Goal: Task Accomplishment & Management: Manage account settings

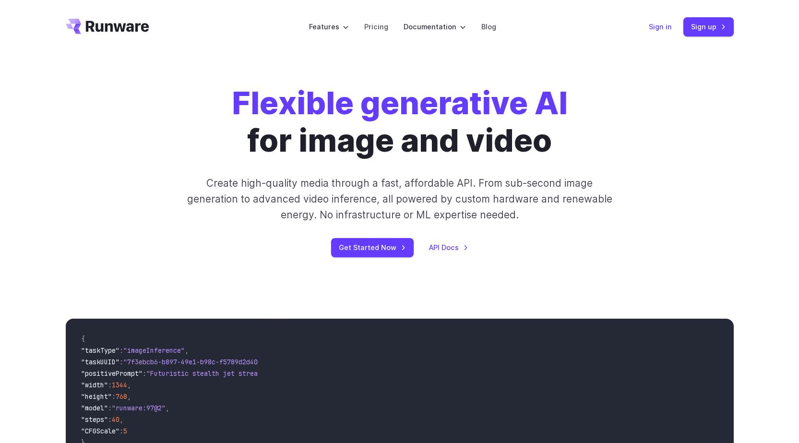
click at [669, 26] on link "Sign in" at bounding box center [660, 26] width 23 height 11
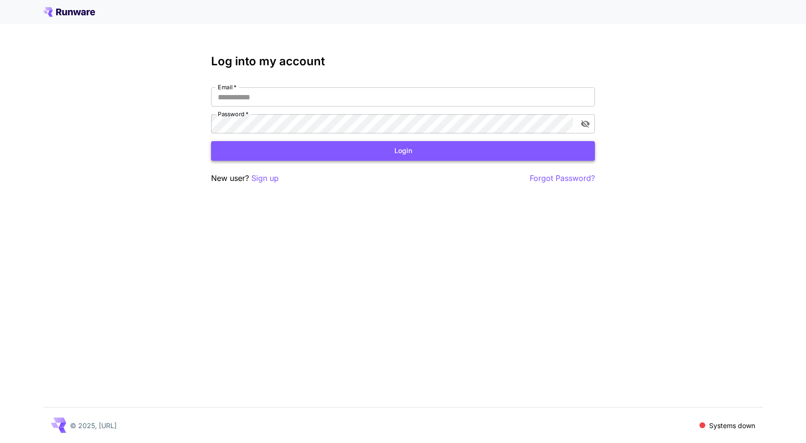
type input "**********"
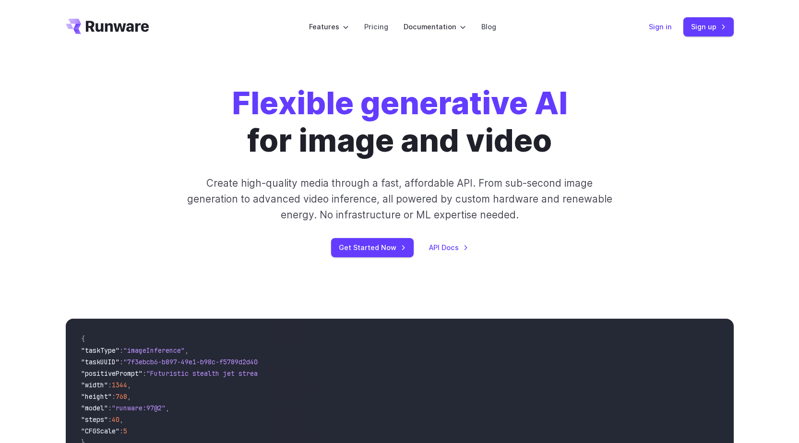
click at [665, 27] on link "Sign in" at bounding box center [660, 26] width 23 height 11
click at [657, 27] on link "Sign in" at bounding box center [660, 26] width 23 height 11
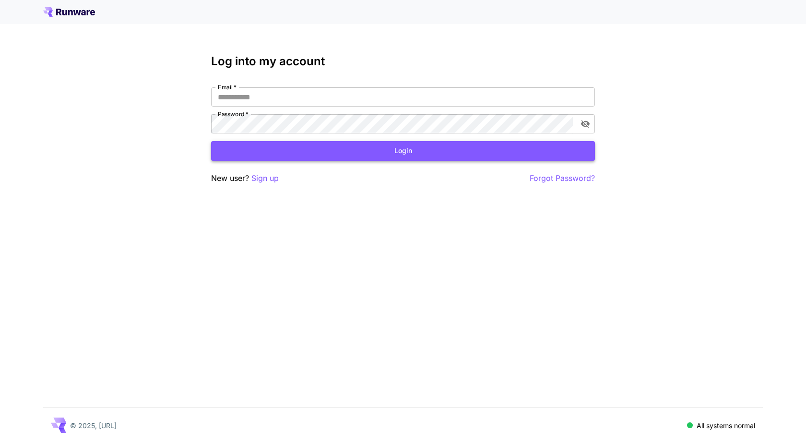
type input "**********"
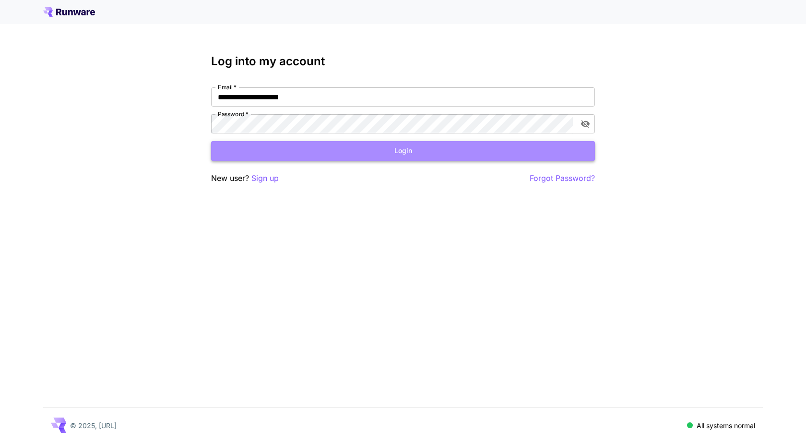
click at [406, 154] on button "Login" at bounding box center [403, 151] width 384 height 20
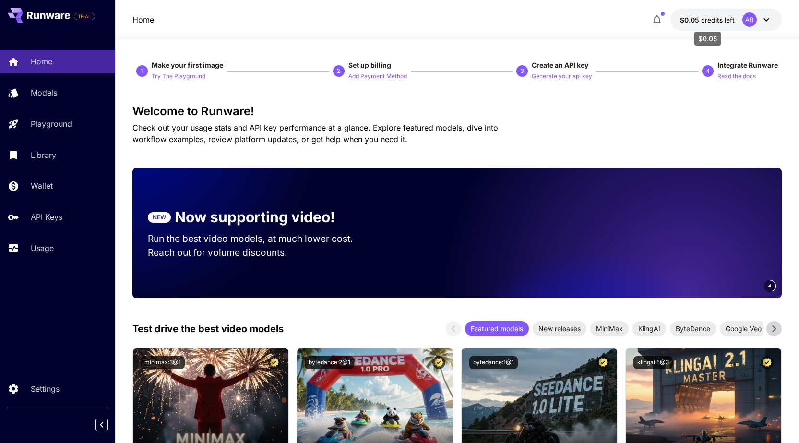
click at [707, 19] on span "credits left" at bounding box center [718, 20] width 34 height 8
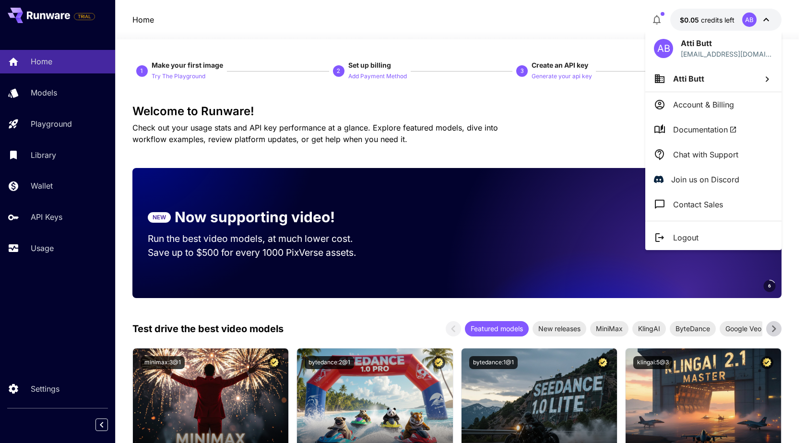
click at [541, 36] on div at bounding box center [403, 221] width 806 height 443
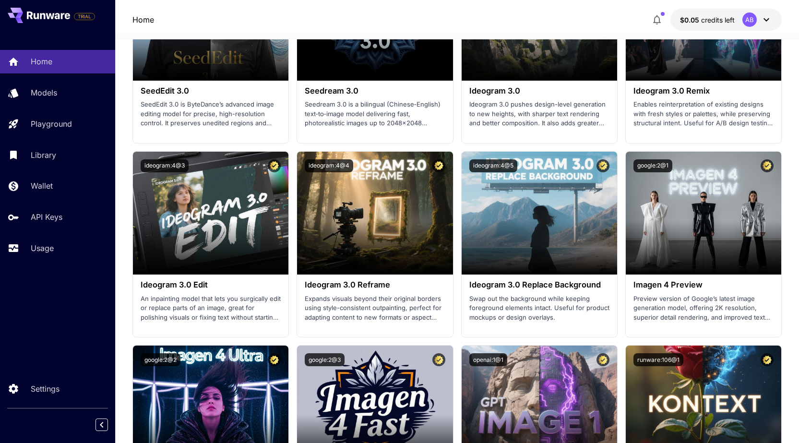
scroll to position [1631, 0]
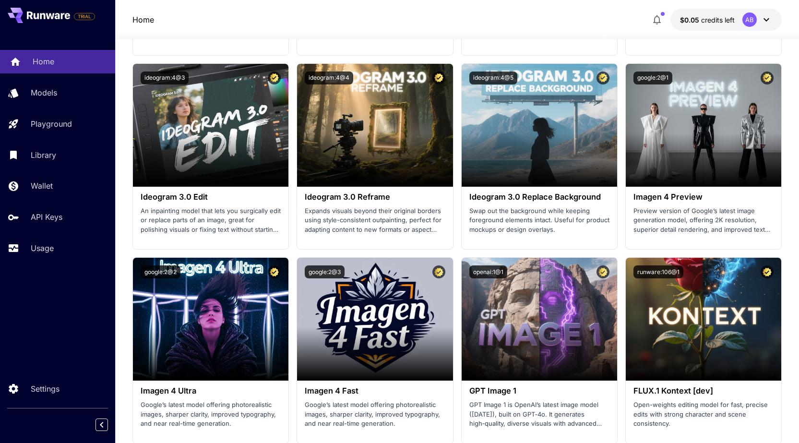
click at [56, 59] on div "Home" at bounding box center [70, 62] width 75 height 12
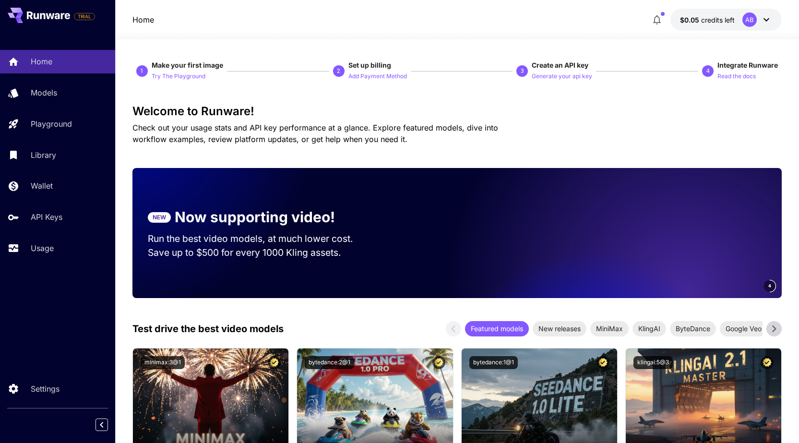
click at [751, 19] on div "AB" at bounding box center [749, 19] width 14 height 14
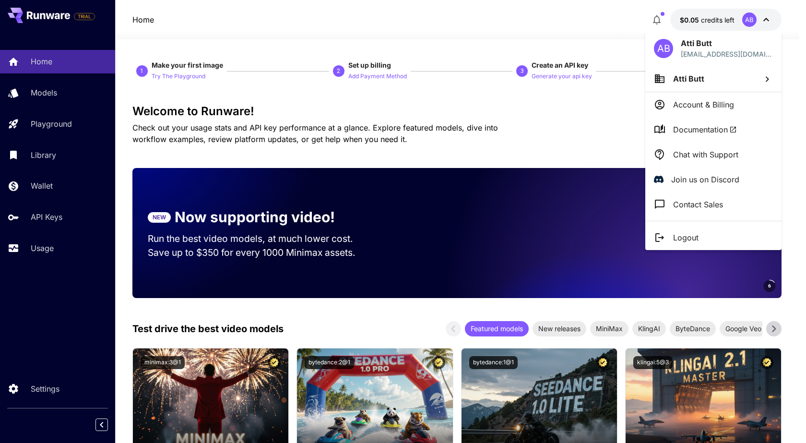
click at [590, 114] on div at bounding box center [403, 221] width 806 height 443
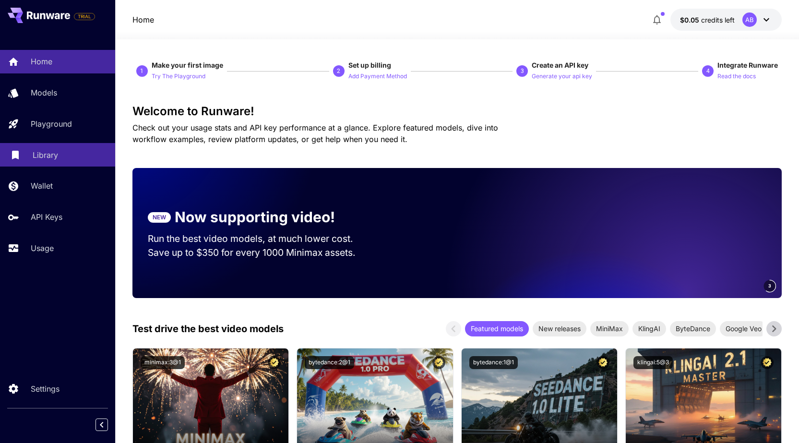
click at [56, 150] on p "Library" at bounding box center [45, 155] width 25 height 12
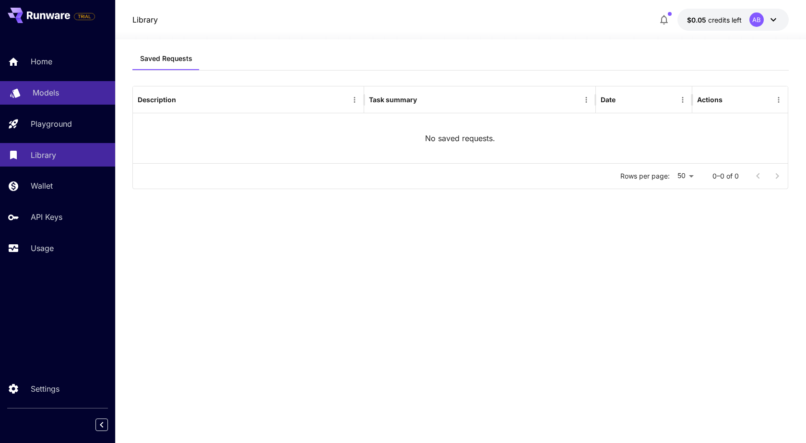
click at [55, 90] on p "Models" at bounding box center [46, 93] width 26 height 12
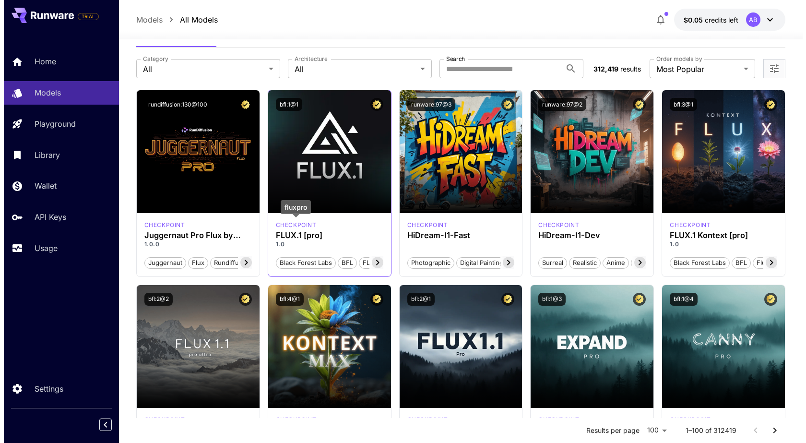
scroll to position [48, 0]
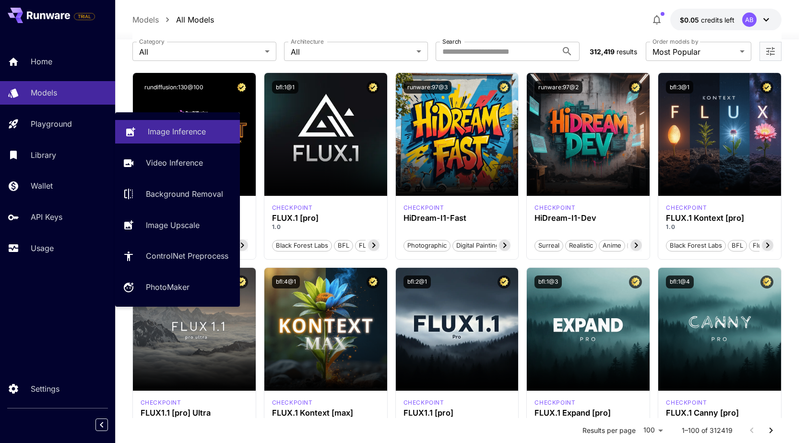
click at [178, 130] on p "Image Inference" at bounding box center [177, 132] width 58 height 12
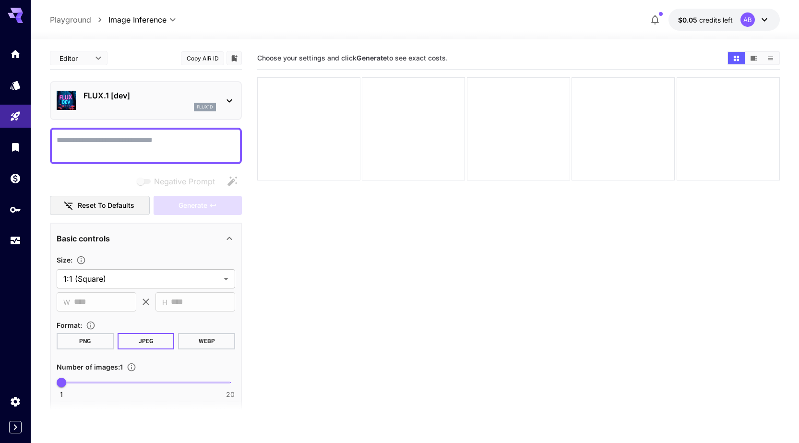
click at [230, 101] on icon at bounding box center [228, 100] width 5 height 3
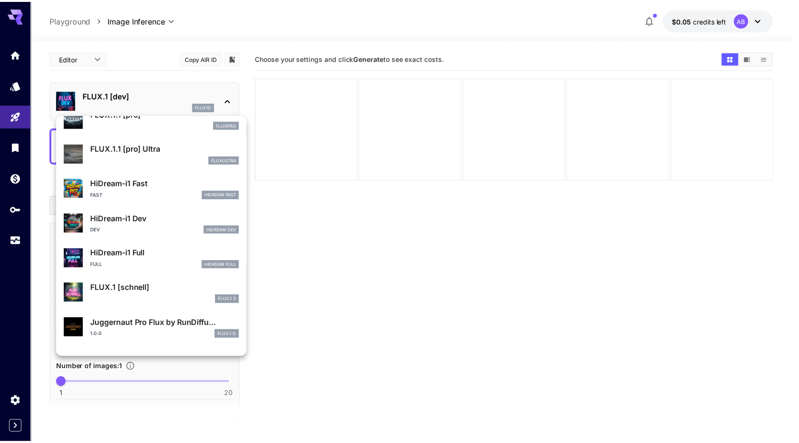
scroll to position [720, 0]
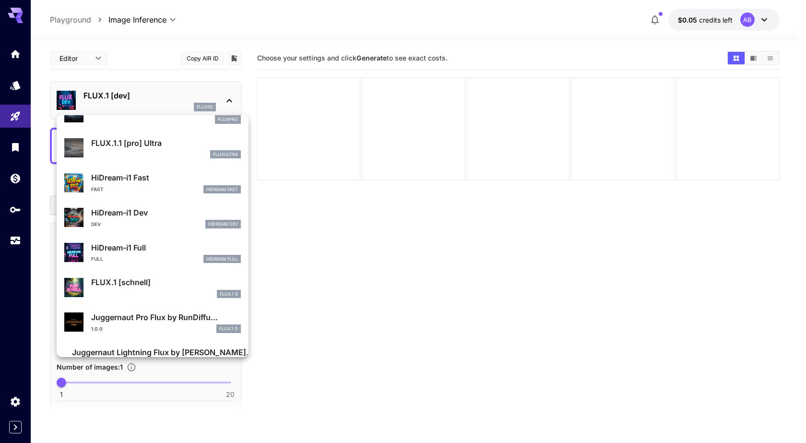
click at [132, 283] on p "FLUX.1 [schnell]" at bounding box center [166, 282] width 150 height 12
type input "*"
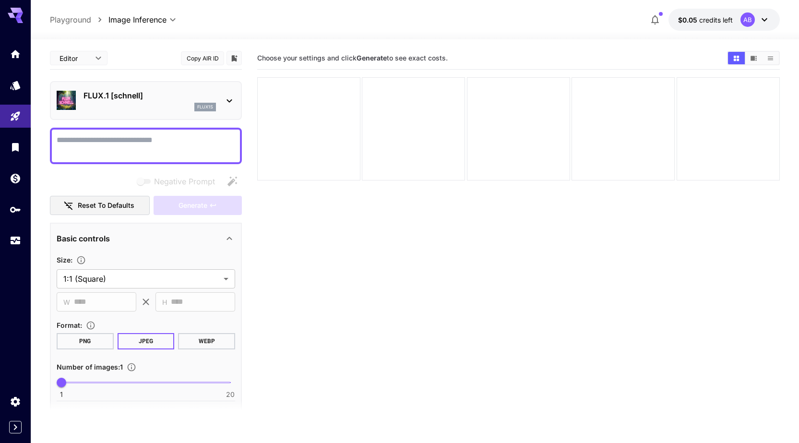
click at [147, 94] on p "FLUX.1 [schnell]" at bounding box center [149, 96] width 132 height 12
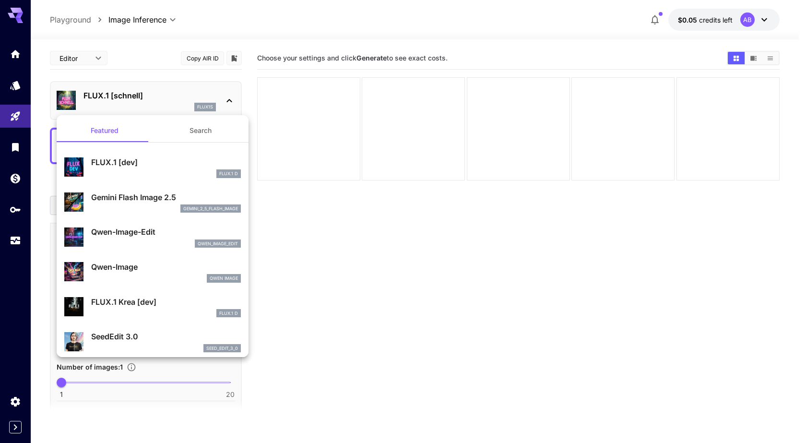
click at [147, 94] on div at bounding box center [403, 221] width 806 height 443
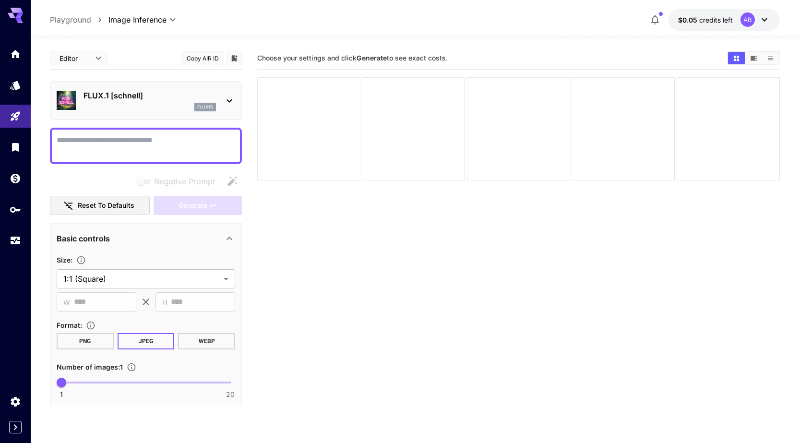
click at [754, 60] on icon "Show images in video view" at bounding box center [753, 58] width 6 height 5
click at [735, 59] on icon "Show images in grid view" at bounding box center [736, 57] width 5 height 5
click at [773, 58] on icon "Show images in list view" at bounding box center [770, 58] width 7 height 7
click at [753, 57] on icon "Show images in video view" at bounding box center [753, 58] width 6 height 5
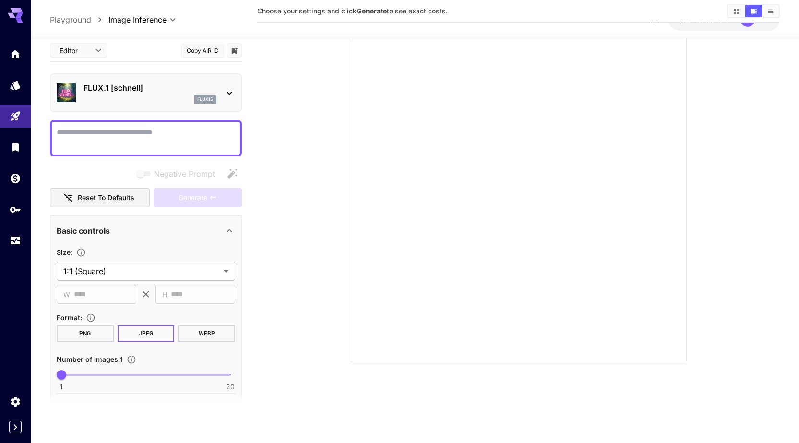
scroll to position [76, 0]
click at [137, 132] on textarea "Negative Prompt" at bounding box center [146, 136] width 178 height 23
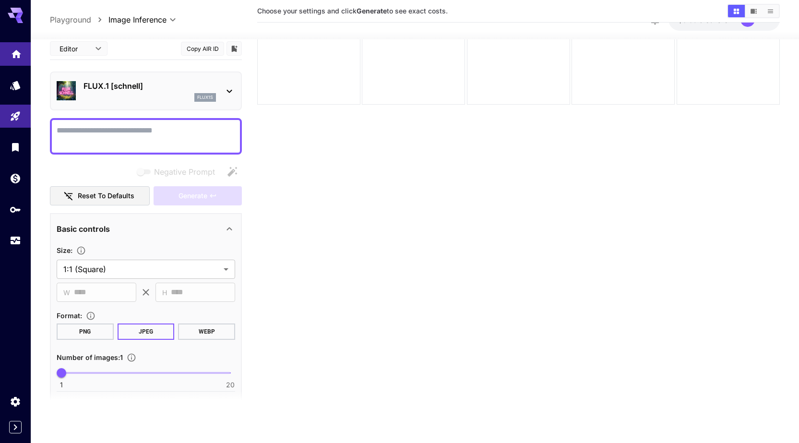
click at [20, 52] on icon "Home" at bounding box center [17, 51] width 10 height 8
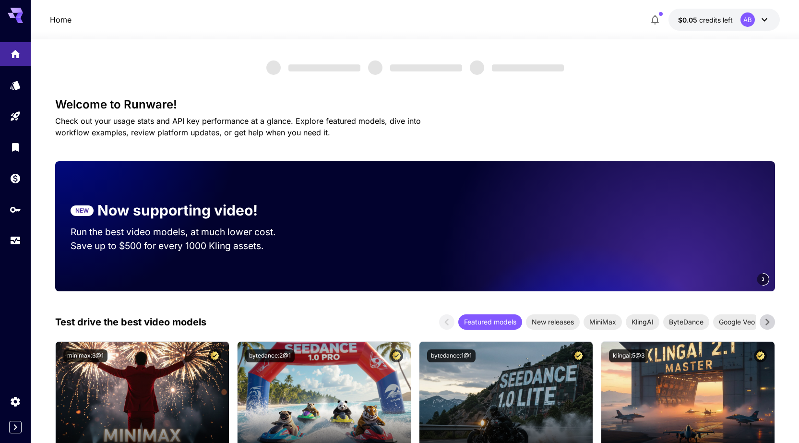
click at [656, 20] on icon "button" at bounding box center [655, 20] width 12 height 12
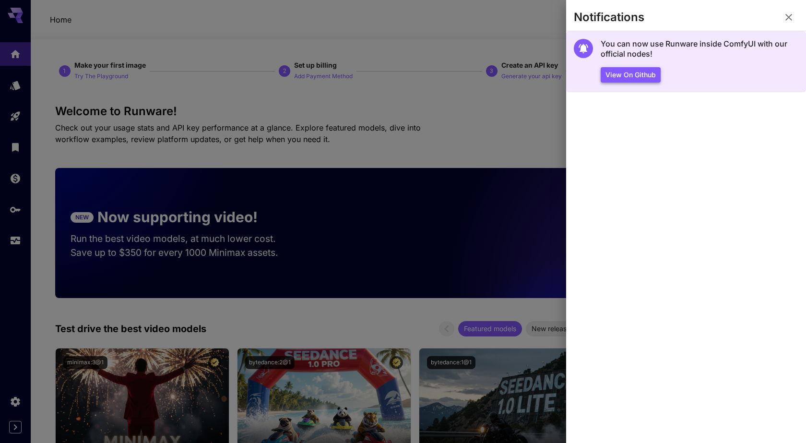
click at [645, 75] on button "View on Github" at bounding box center [631, 75] width 60 height 16
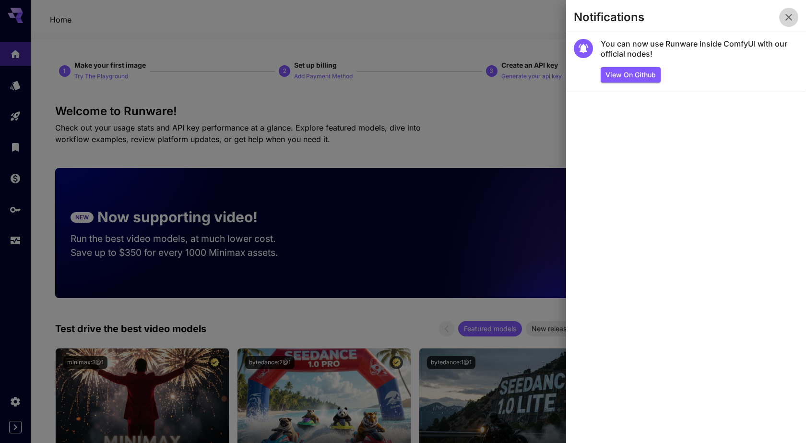
click at [781, 16] on button "button" at bounding box center [788, 17] width 19 height 19
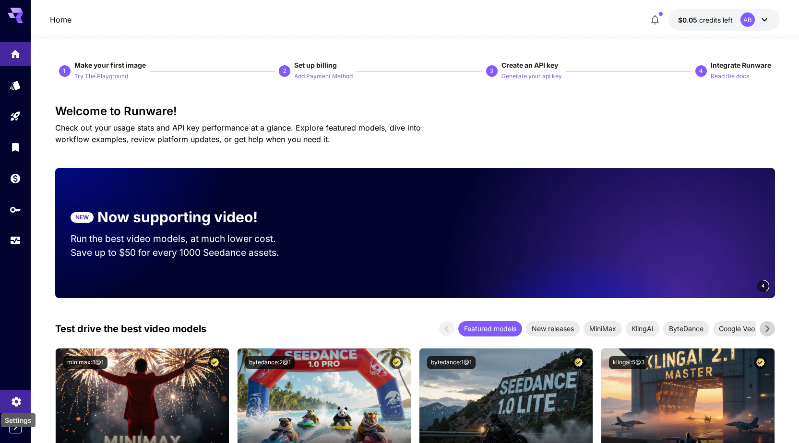
click at [14, 402] on icon "Settings" at bounding box center [16, 399] width 9 height 10
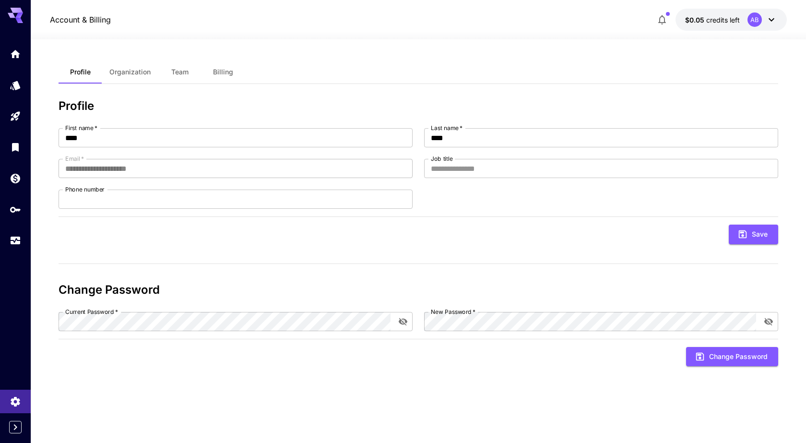
click at [184, 73] on span "Team" at bounding box center [179, 72] width 17 height 9
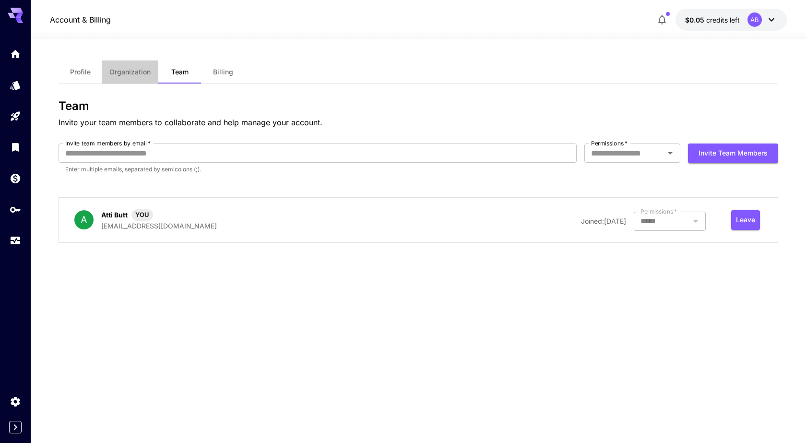
click at [136, 73] on span "Organization" at bounding box center [129, 72] width 41 height 9
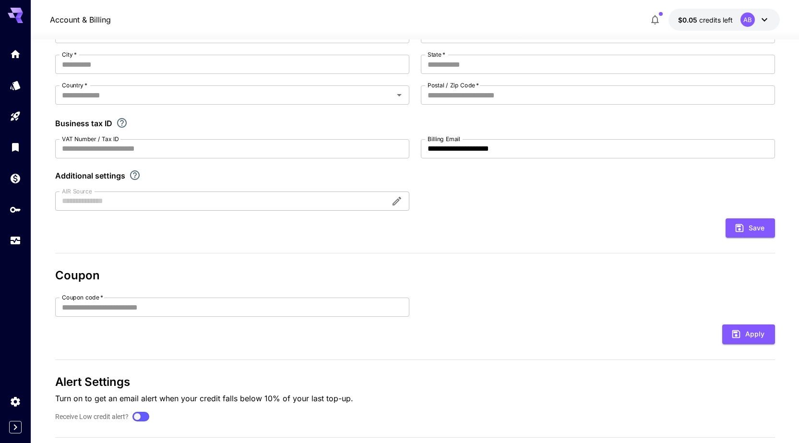
scroll to position [143, 0]
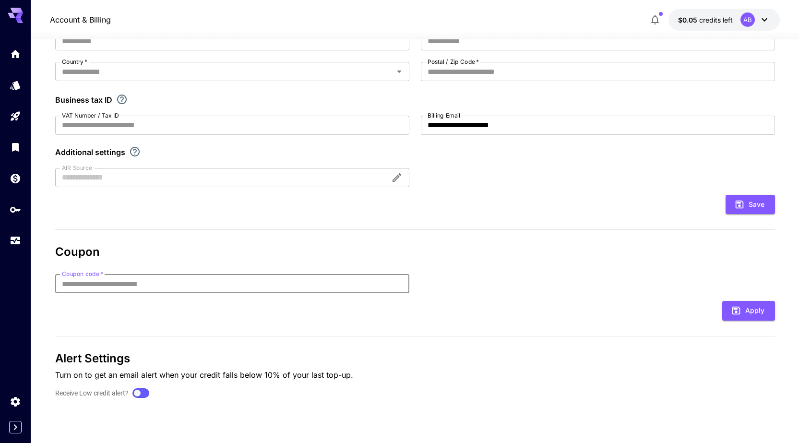
click at [155, 284] on input "Coupon code   *" at bounding box center [232, 283] width 354 height 19
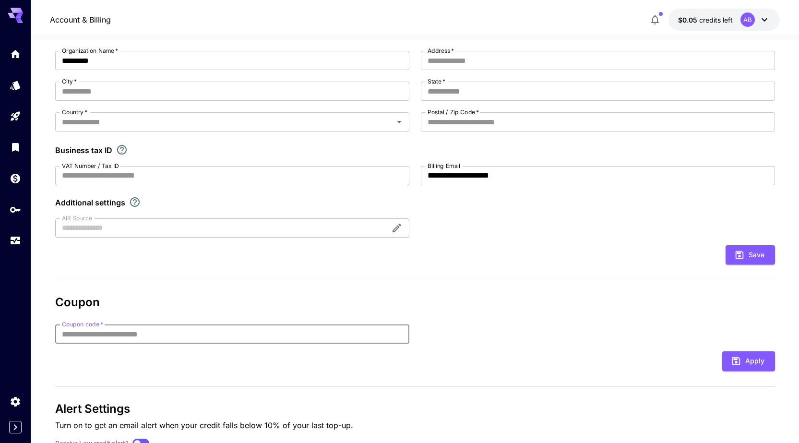
scroll to position [0, 0]
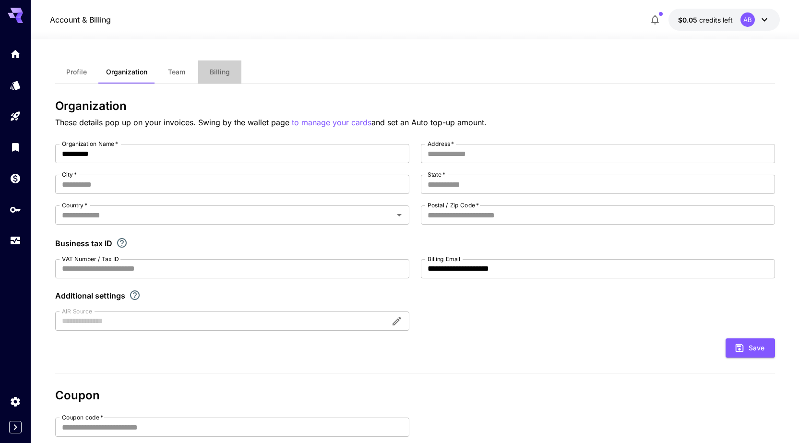
click at [212, 73] on span "Billing" at bounding box center [220, 72] width 20 height 9
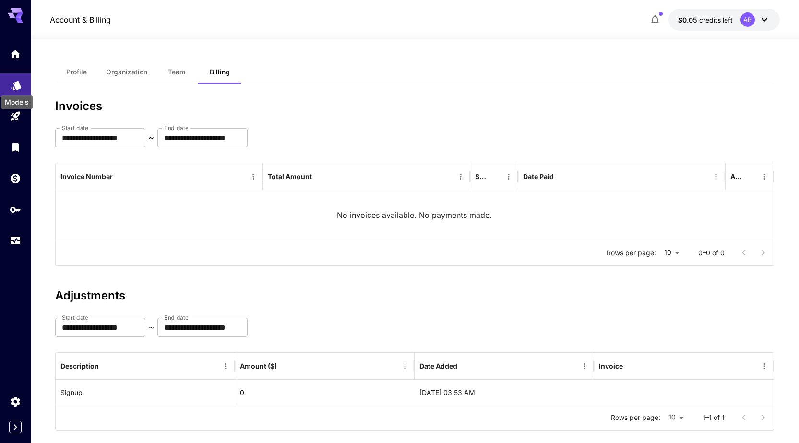
click at [16, 84] on icon "Models" at bounding box center [16, 82] width 10 height 9
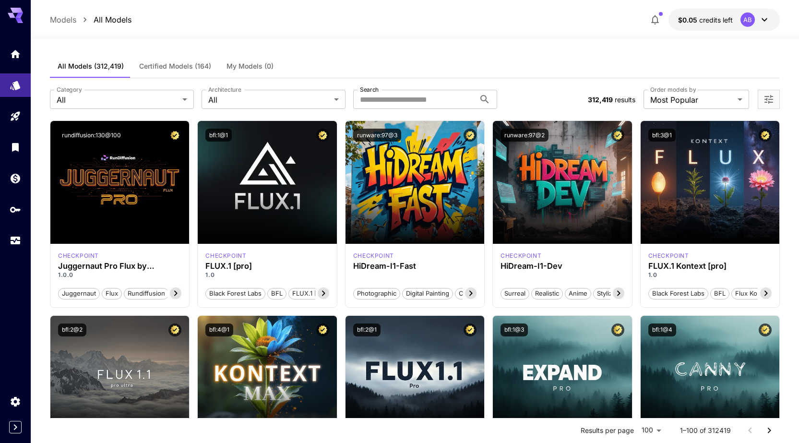
click at [16, 24] on div at bounding box center [15, 140] width 31 height 234
click at [18, 16] on icon at bounding box center [19, 15] width 8 height 5
click at [694, 21] on span "$0.05" at bounding box center [688, 20] width 21 height 8
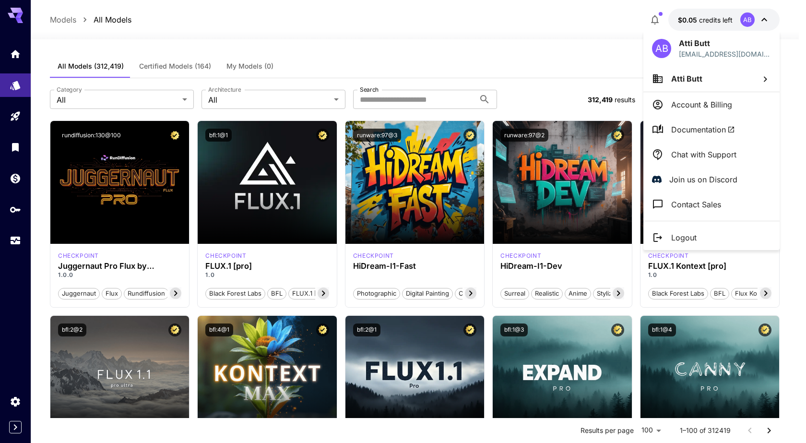
click at [757, 78] on li "Atti Butt" at bounding box center [711, 79] width 136 height 26
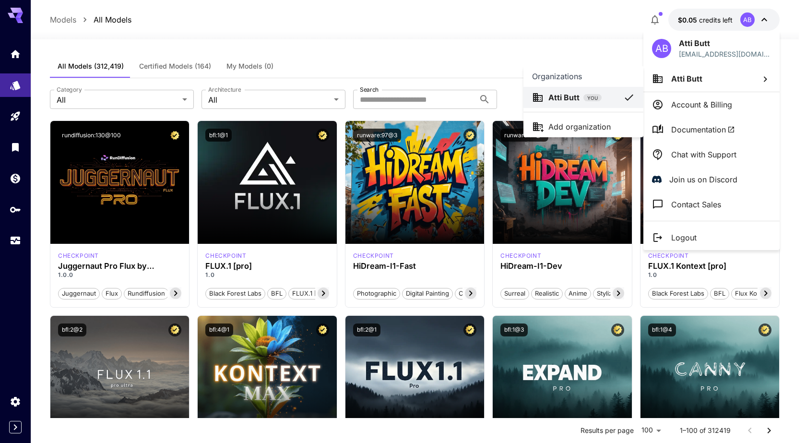
click at [693, 51] on div at bounding box center [403, 221] width 806 height 443
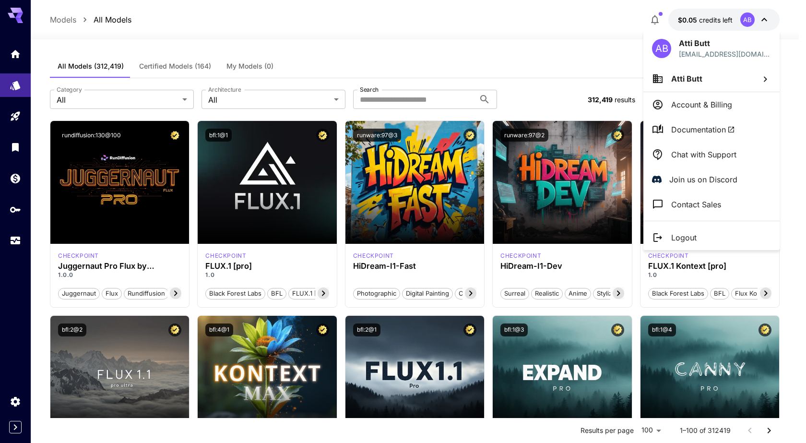
click at [666, 48] on div "AB" at bounding box center [661, 48] width 19 height 19
click at [746, 24] on div at bounding box center [403, 221] width 806 height 443
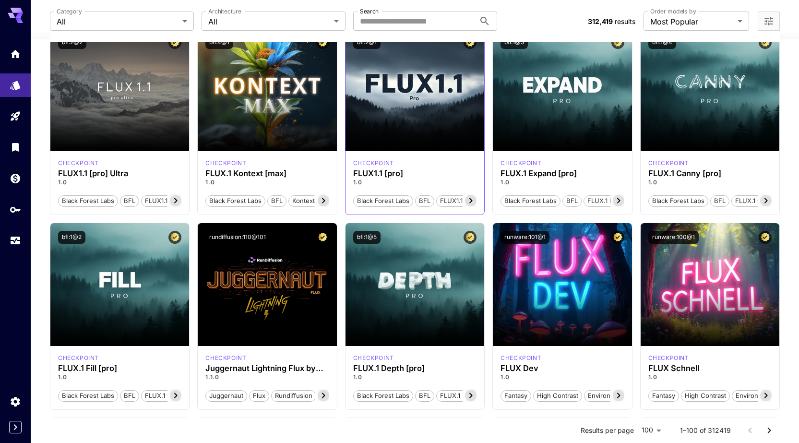
scroll to position [288, 0]
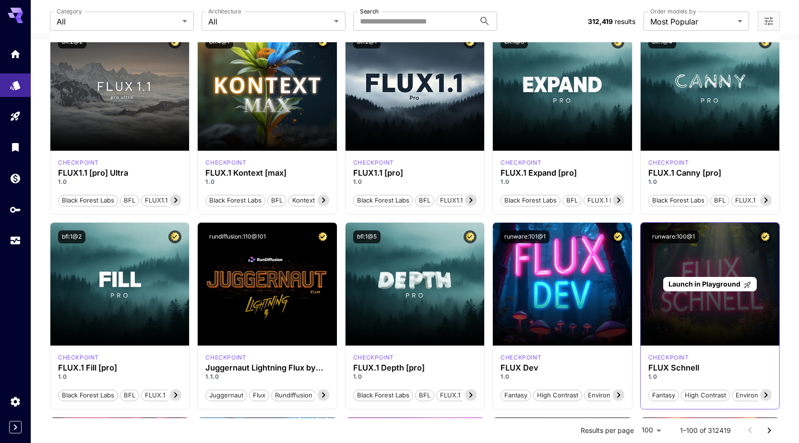
click at [722, 295] on div "Launch in Playground" at bounding box center [710, 284] width 139 height 123
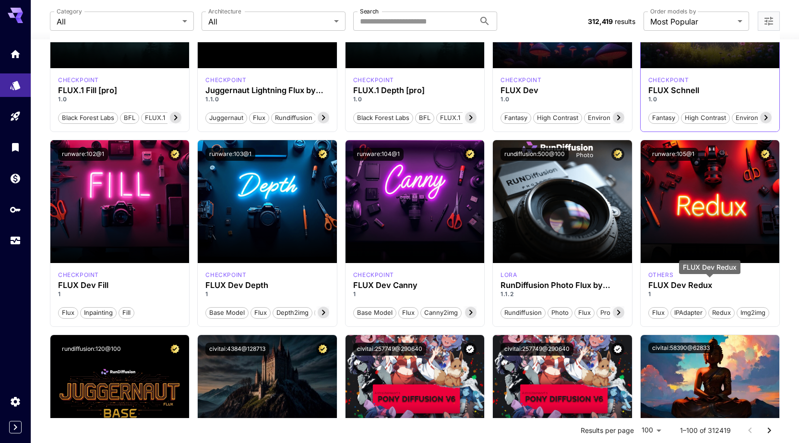
scroll to position [480, 0]
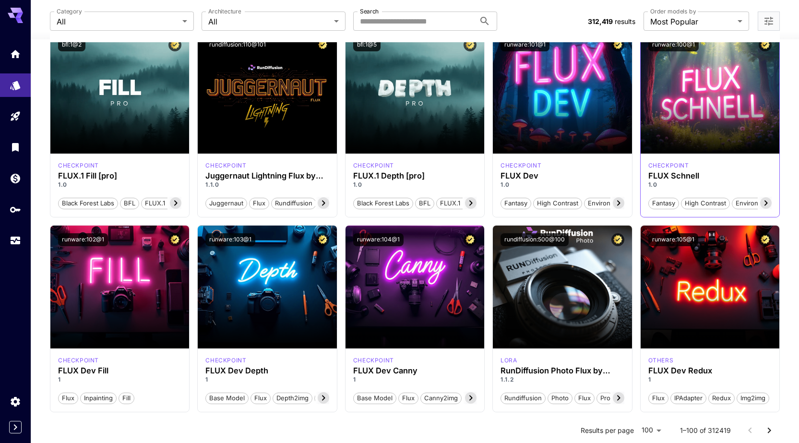
click at [764, 202] on icon at bounding box center [766, 203] width 12 height 12
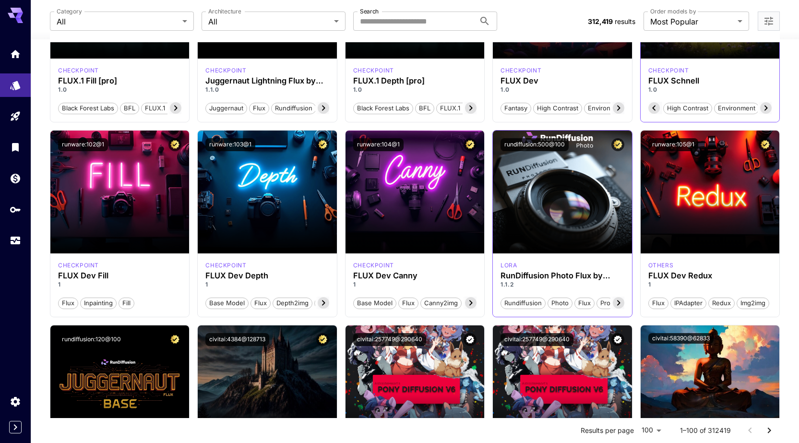
scroll to position [576, 0]
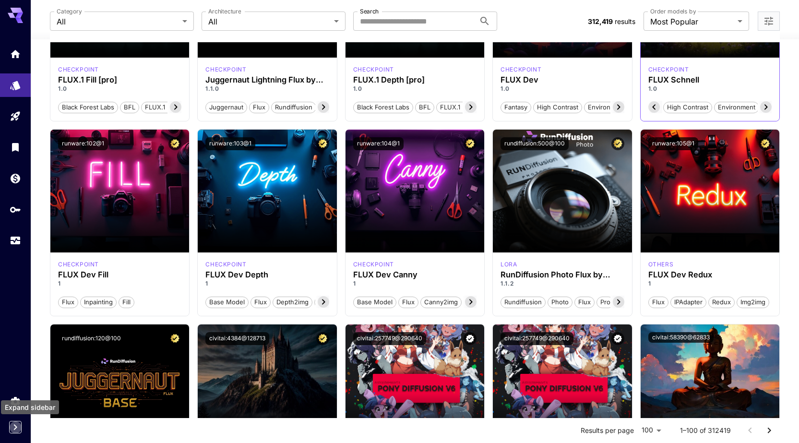
click at [17, 428] on icon "Expand sidebar" at bounding box center [16, 427] width 12 height 12
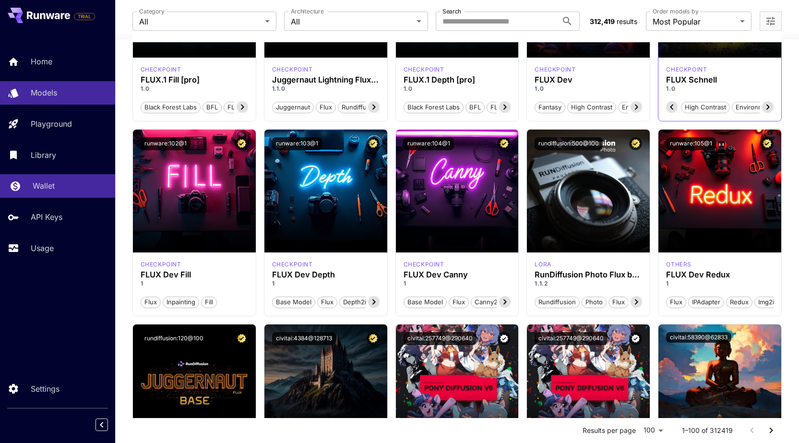
click at [39, 187] on p "Wallet" at bounding box center [44, 186] width 22 height 12
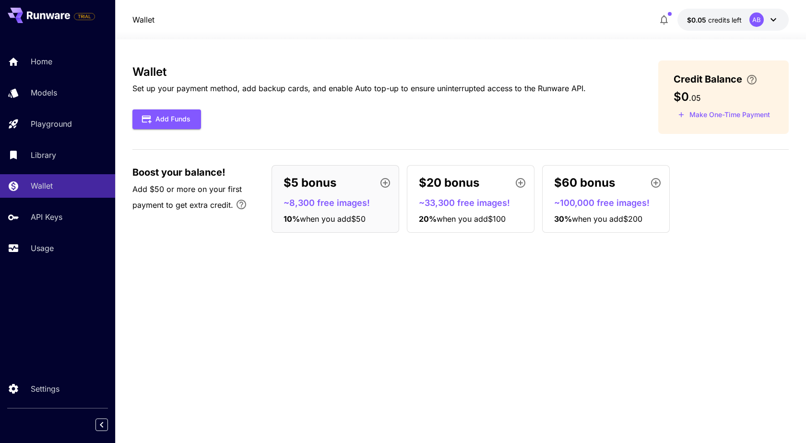
click at [337, 204] on p "~8,300 free images!" at bounding box center [339, 202] width 111 height 13
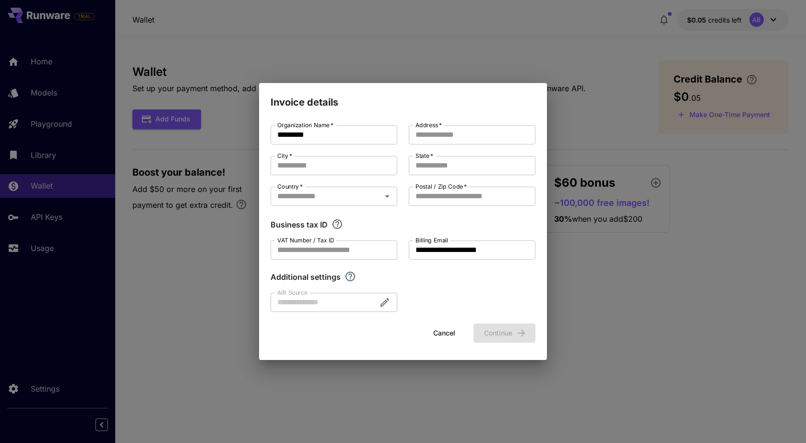
click at [443, 335] on button "Cancel" at bounding box center [444, 333] width 43 height 20
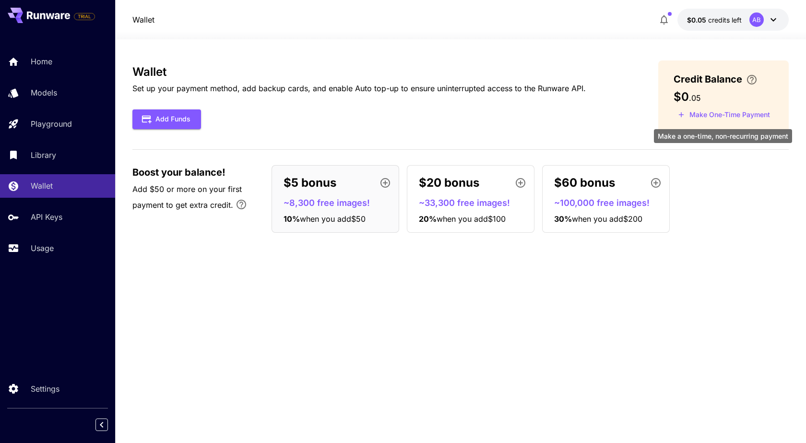
click at [706, 116] on button "Make One-Time Payment" at bounding box center [724, 114] width 101 height 15
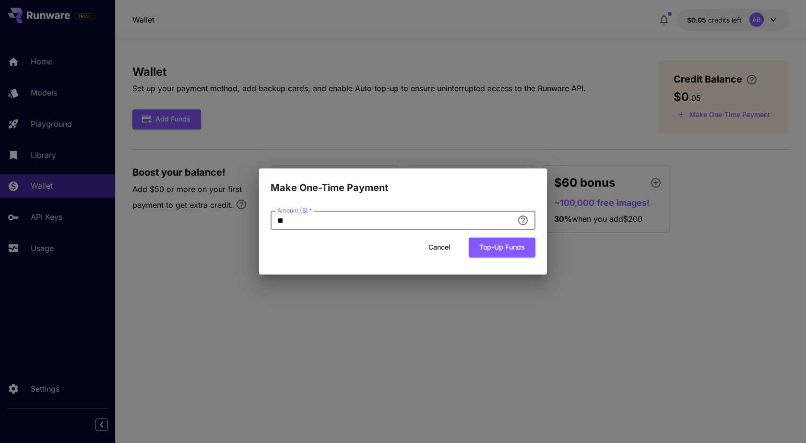
click at [341, 225] on input "**" at bounding box center [392, 220] width 243 height 19
type input "*"
click at [484, 250] on button "Top-up funds" at bounding box center [502, 248] width 67 height 20
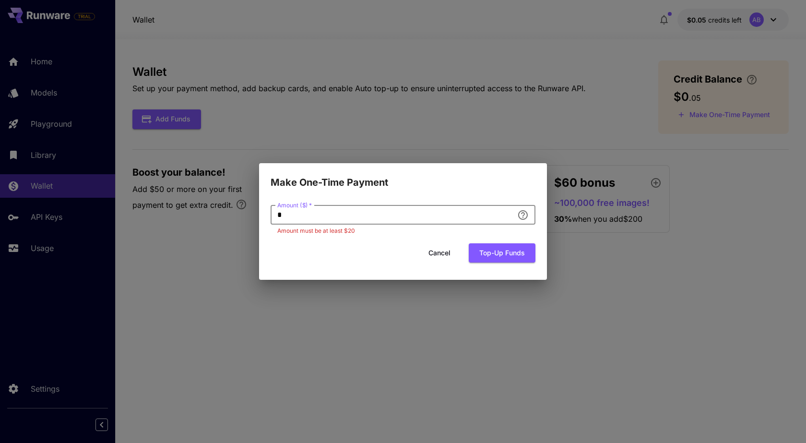
drag, startPoint x: 280, startPoint y: 215, endPoint x: 232, endPoint y: 214, distance: 48.0
click at [232, 217] on div "Make One-Time Payment Amount ($)   * * Amount ($)   * Amount must be at least $…" at bounding box center [403, 221] width 806 height 443
click at [450, 248] on button "Cancel" at bounding box center [439, 253] width 43 height 20
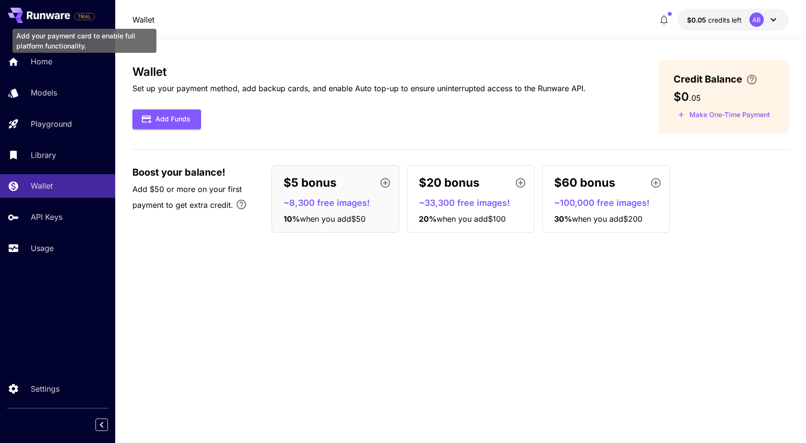
click at [78, 17] on span "TRIAL" at bounding box center [84, 16] width 20 height 7
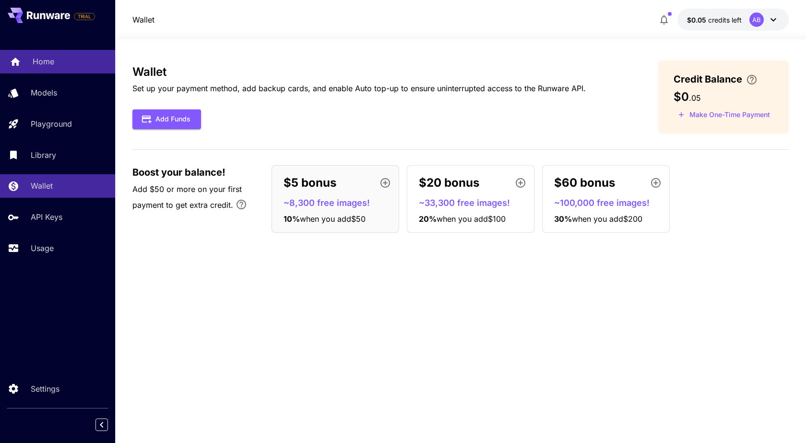
click at [41, 64] on p "Home" at bounding box center [44, 62] width 22 height 12
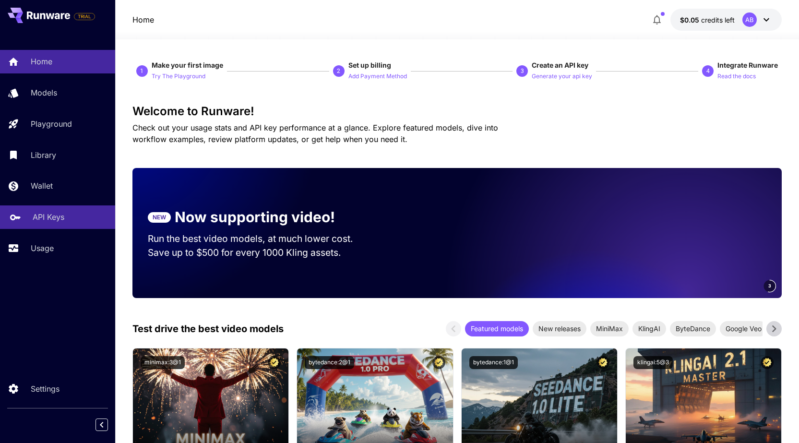
click at [60, 222] on p "API Keys" at bounding box center [49, 217] width 32 height 12
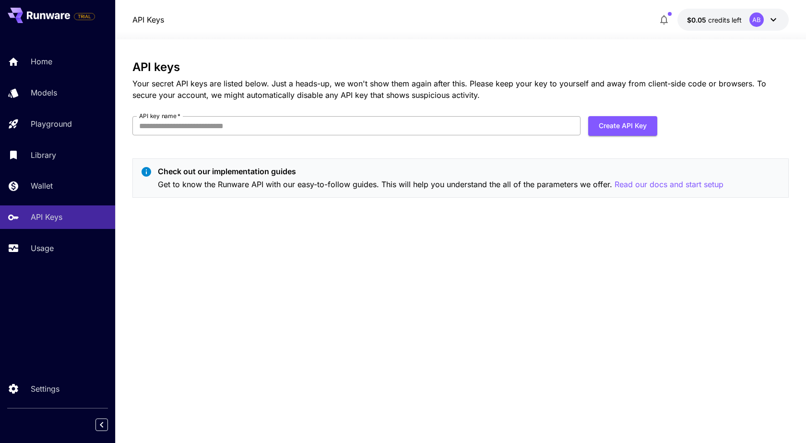
click at [293, 127] on input "API key name   *" at bounding box center [356, 125] width 448 height 19
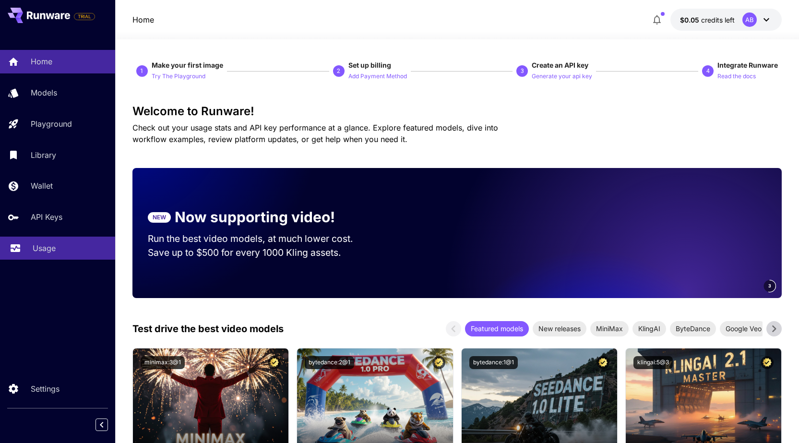
click at [51, 246] on p "Usage" at bounding box center [44, 248] width 23 height 12
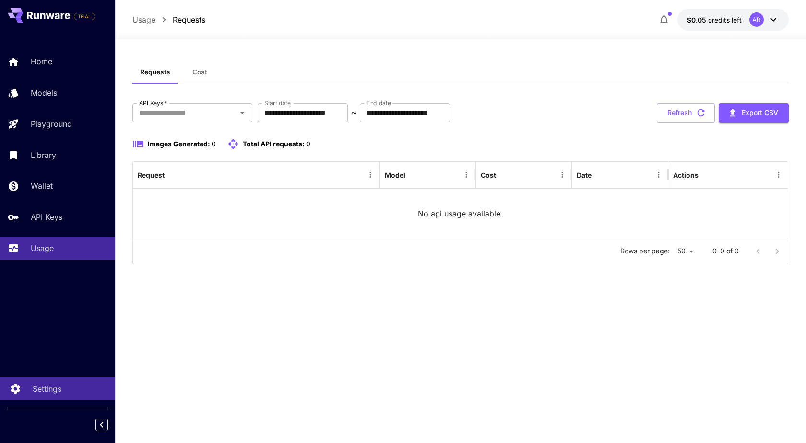
click at [43, 395] on link "Settings" at bounding box center [57, 389] width 115 height 24
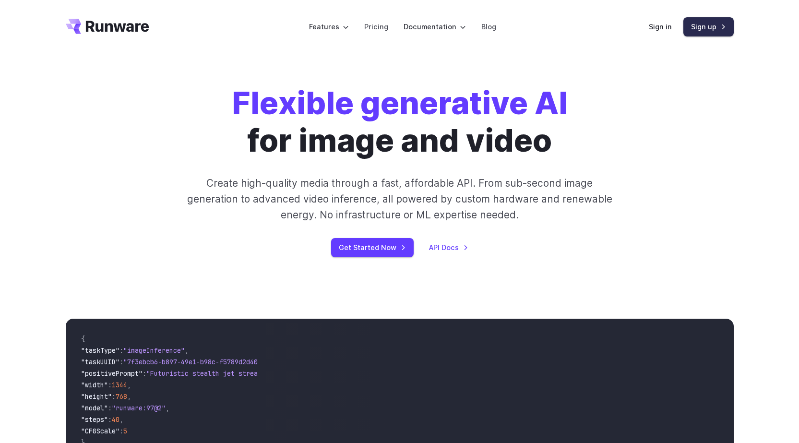
click at [703, 26] on link "Sign up" at bounding box center [708, 26] width 50 height 19
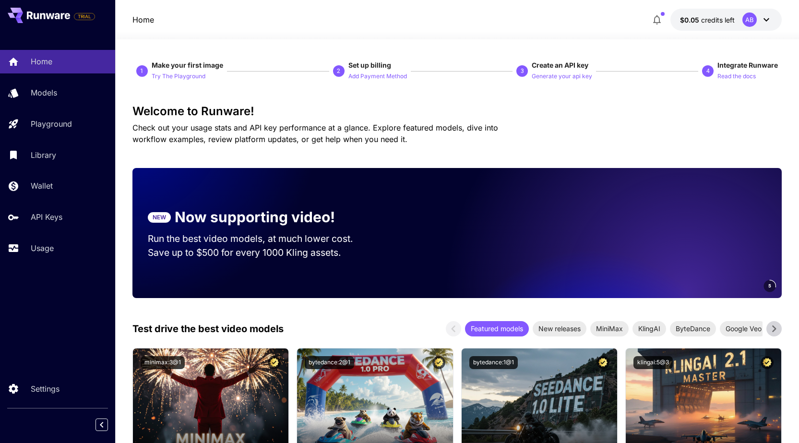
click at [765, 20] on icon at bounding box center [766, 19] width 6 height 3
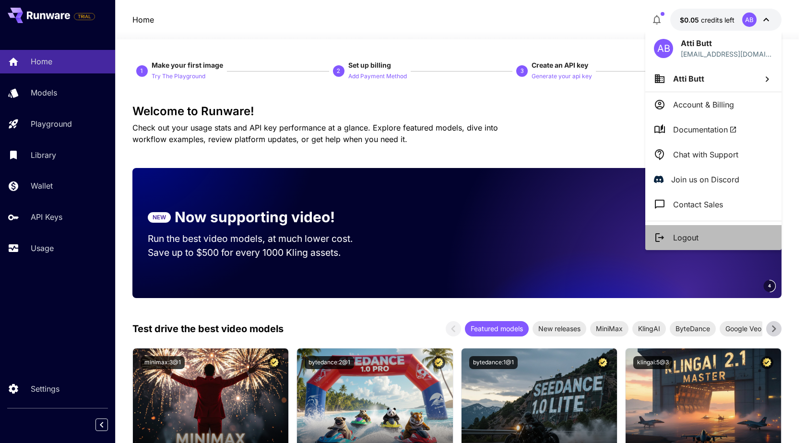
click at [683, 243] on li "Logout" at bounding box center [713, 237] width 136 height 25
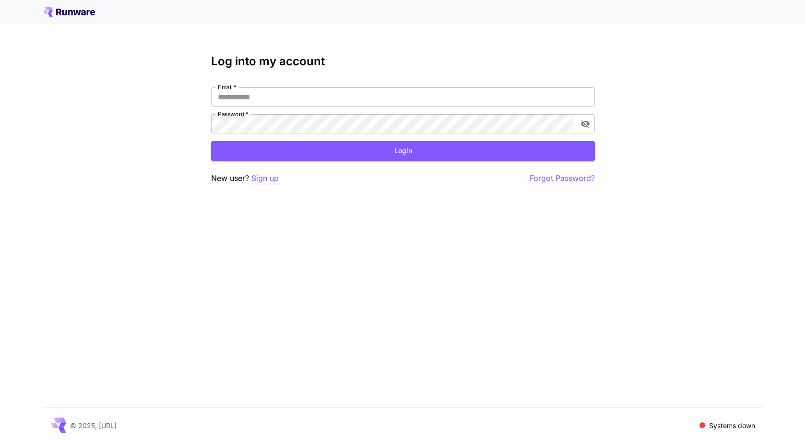
type input "**********"
click at [267, 178] on p "Sign up" at bounding box center [264, 178] width 27 height 12
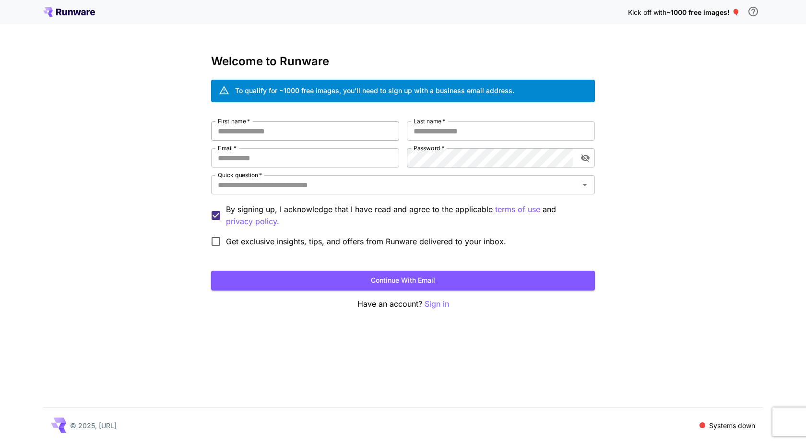
click at [281, 130] on input "First name   *" at bounding box center [305, 130] width 188 height 19
type input "****"
click at [423, 132] on input "Last name   *" at bounding box center [501, 130] width 188 height 19
type input "****"
click at [273, 161] on input "Email   *" at bounding box center [305, 157] width 188 height 19
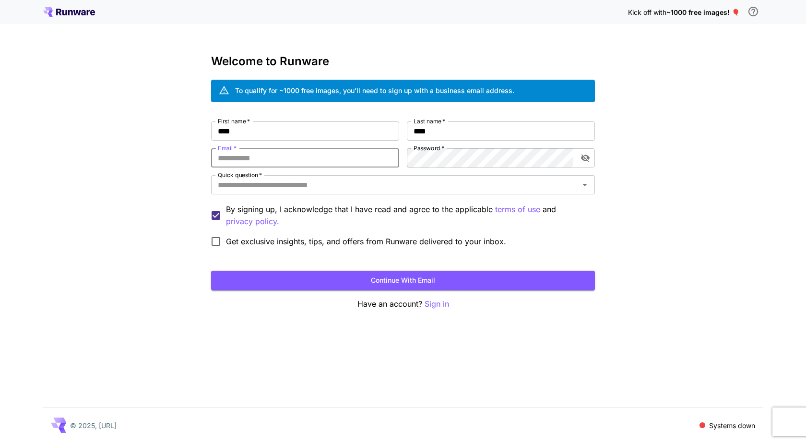
paste input "**********"
type input "**********"
click at [584, 157] on icon "toggle password visibility" at bounding box center [585, 159] width 9 height 8
click at [297, 188] on input "Quick question   *" at bounding box center [395, 184] width 362 height 13
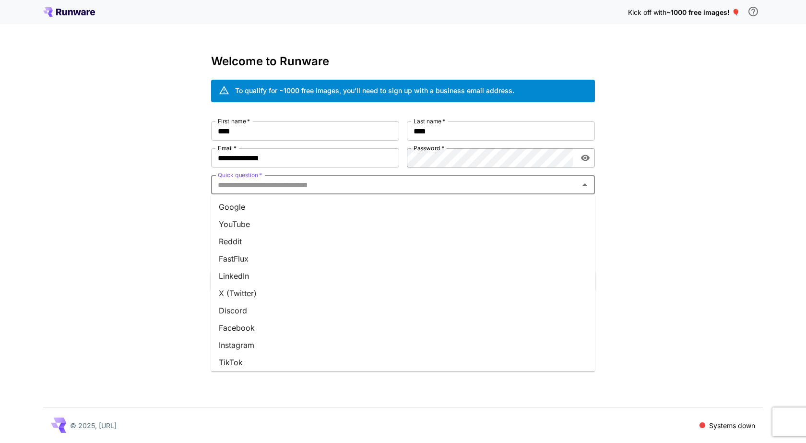
click at [229, 222] on li "YouTube" at bounding box center [403, 223] width 384 height 17
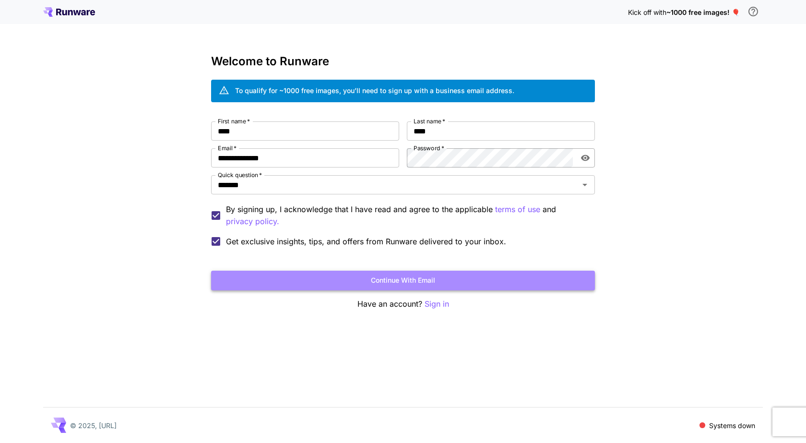
click at [420, 285] on button "Continue with email" at bounding box center [403, 281] width 384 height 20
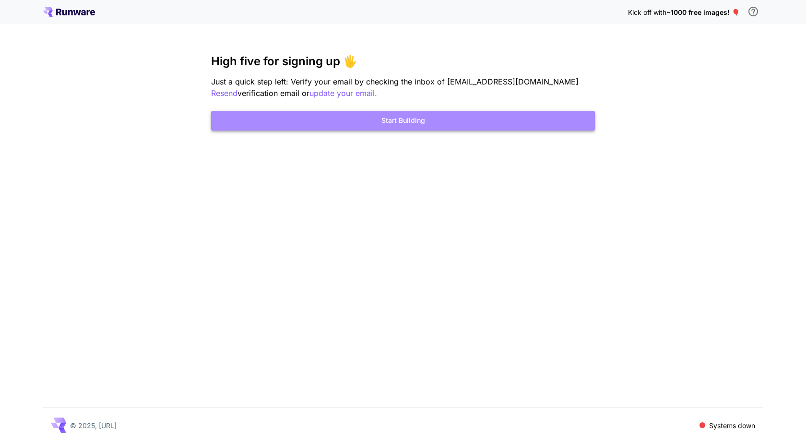
click at [407, 122] on button "Start Building" at bounding box center [403, 121] width 384 height 20
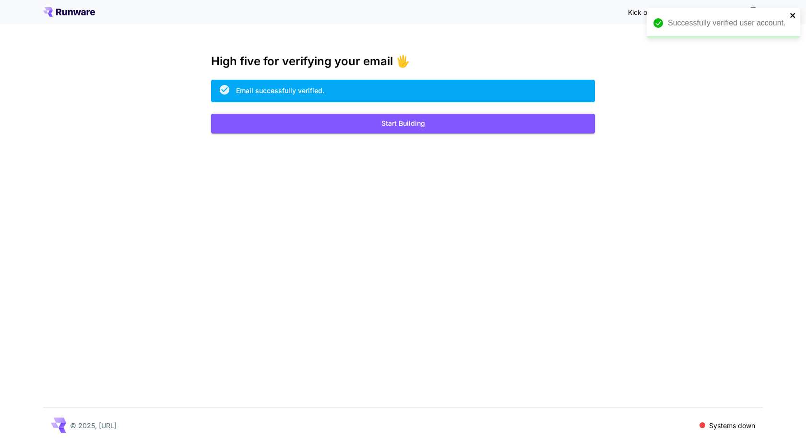
click at [793, 15] on icon "close" at bounding box center [792, 15] width 5 height 5
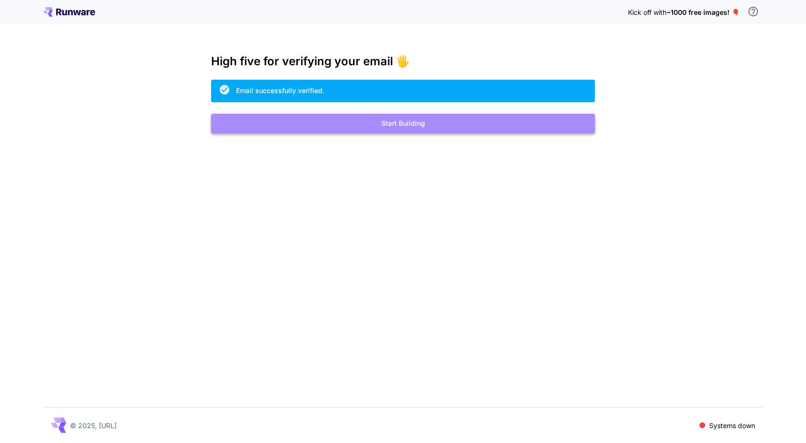
click at [409, 124] on button "Start Building" at bounding box center [403, 124] width 384 height 20
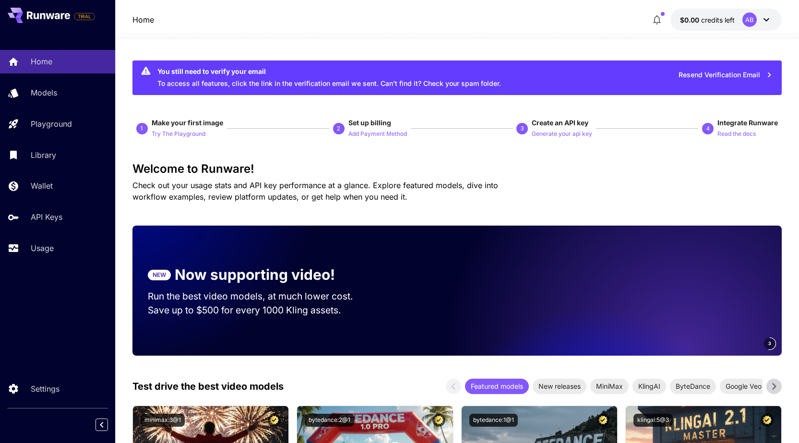
click at [762, 20] on icon at bounding box center [767, 20] width 12 height 12
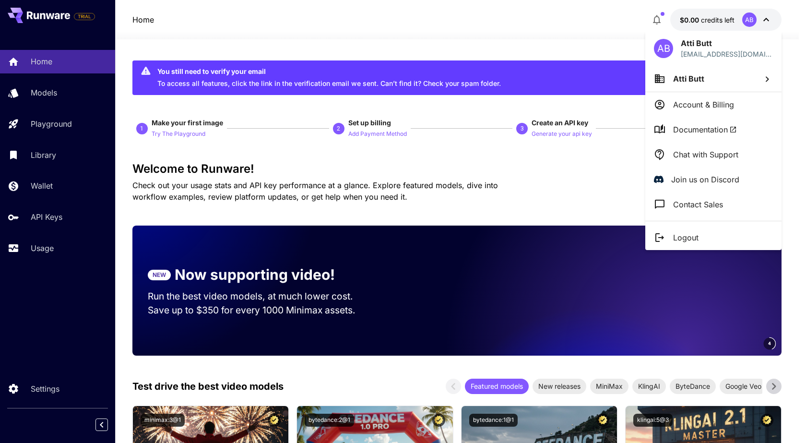
click at [579, 31] on div at bounding box center [403, 221] width 806 height 443
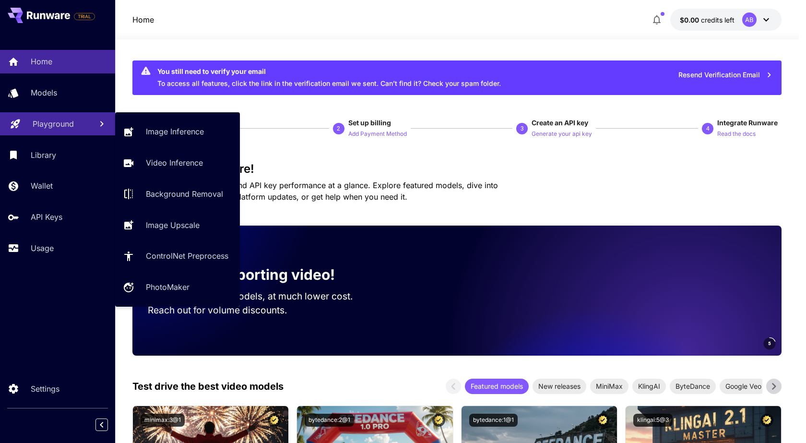
click at [44, 125] on p "Playground" at bounding box center [53, 124] width 41 height 12
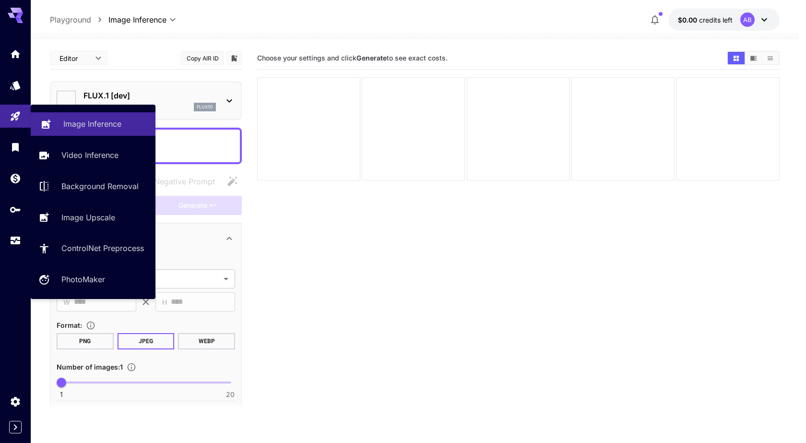
type input "**********"
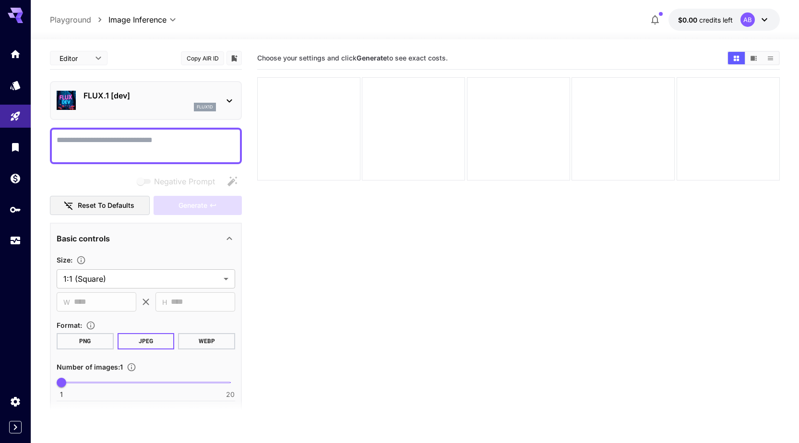
click at [227, 103] on icon at bounding box center [230, 101] width 12 height 12
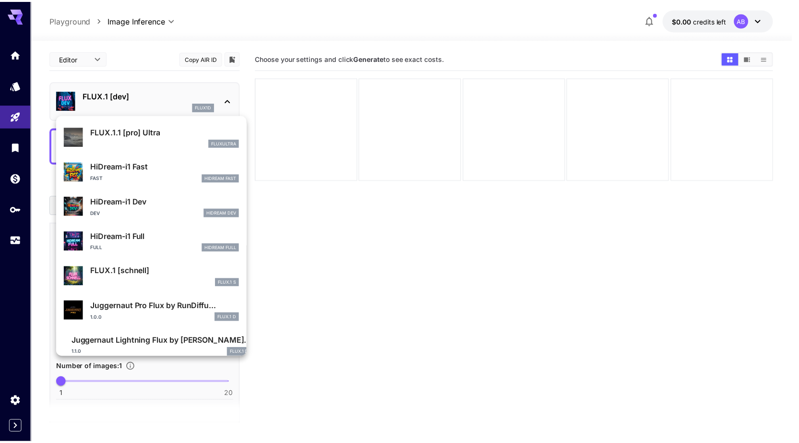
scroll to position [741, 0]
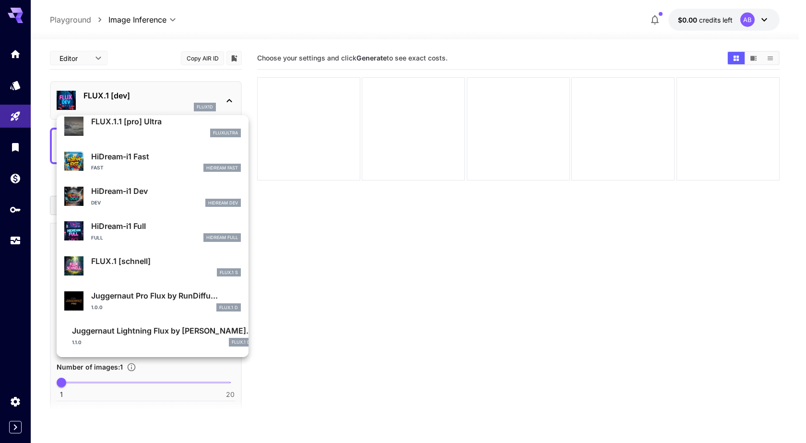
click at [142, 262] on p "FLUX.1 [schnell]" at bounding box center [166, 261] width 150 height 12
type input "*"
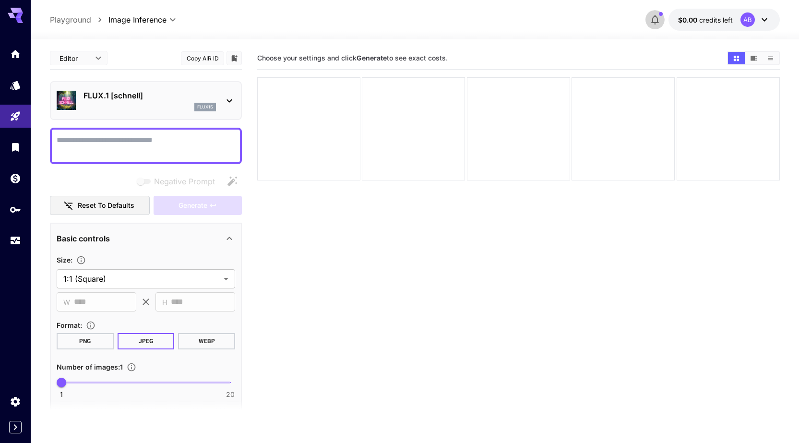
click at [658, 20] on icon "button" at bounding box center [655, 20] width 12 height 12
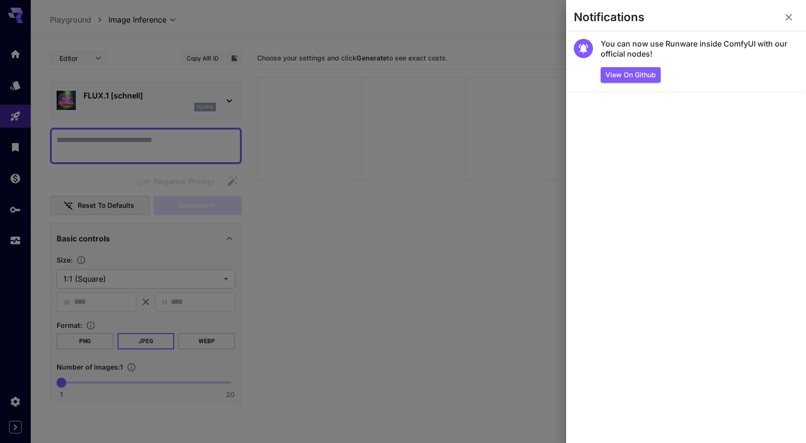
click at [790, 19] on icon "button" at bounding box center [788, 17] width 7 height 7
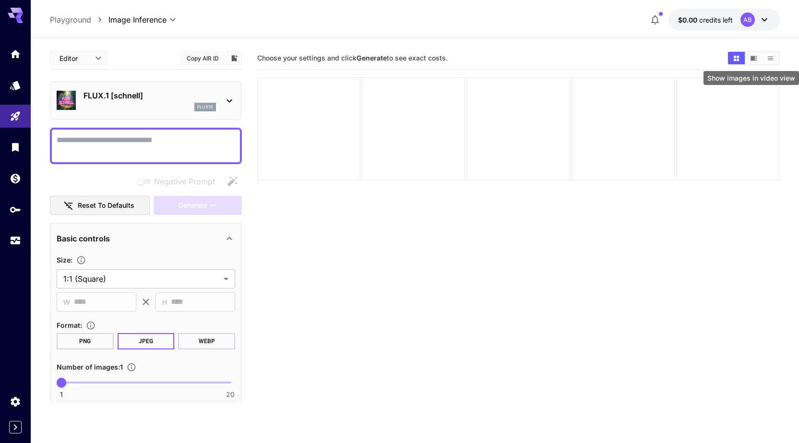
click at [755, 60] on icon "Show images in video view" at bounding box center [753, 58] width 7 height 7
click at [739, 57] on icon "Show images in grid view" at bounding box center [736, 58] width 7 height 7
click at [728, 21] on span "credits left" at bounding box center [716, 20] width 34 height 8
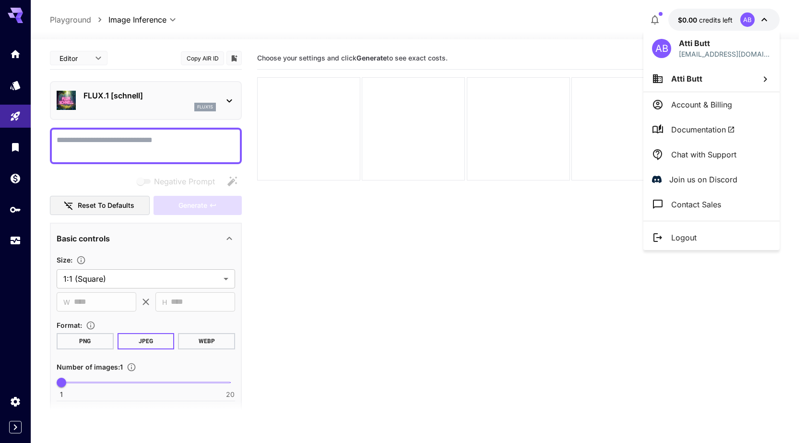
click at [711, 107] on p "Account & Billing" at bounding box center [701, 105] width 61 height 12
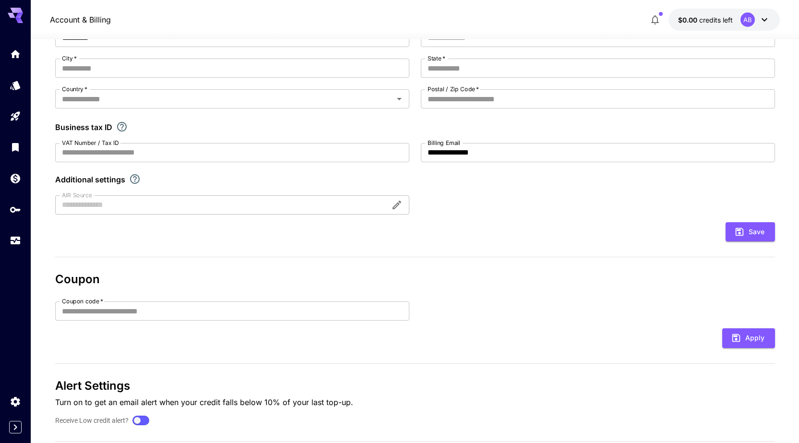
scroll to position [143, 0]
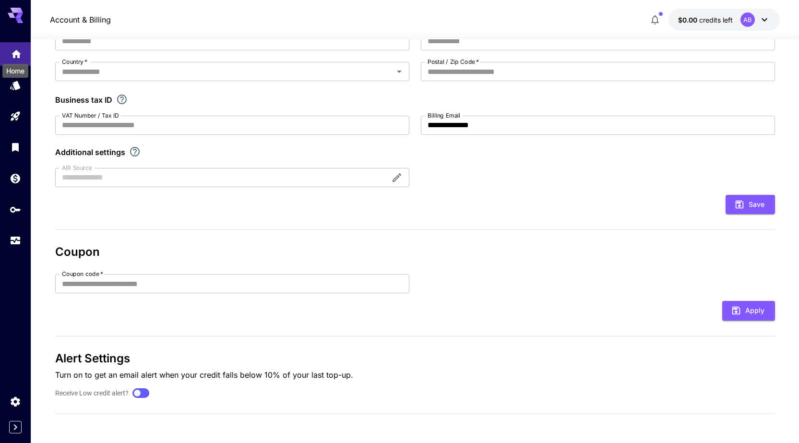
click at [13, 60] on div "Home" at bounding box center [15, 68] width 28 height 22
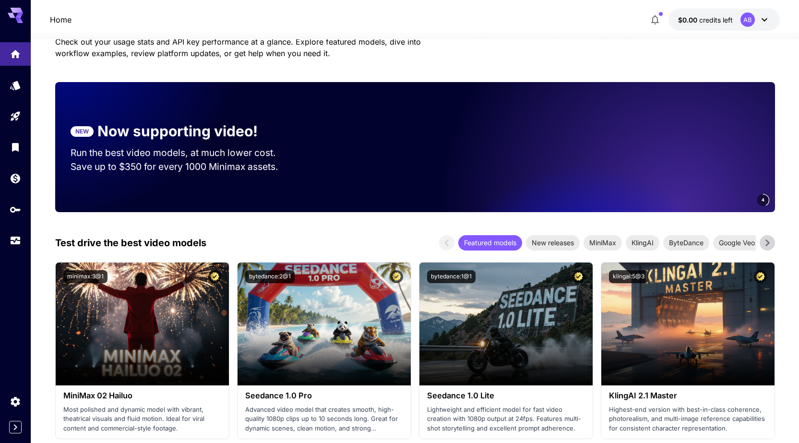
click at [13, 14] on icon at bounding box center [15, 13] width 15 height 10
click at [19, 90] on link at bounding box center [15, 85] width 31 height 24
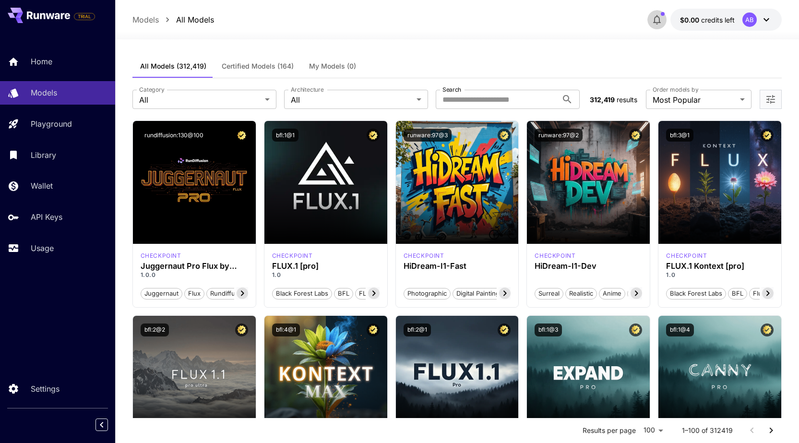
click at [654, 22] on icon "button" at bounding box center [657, 20] width 12 height 12
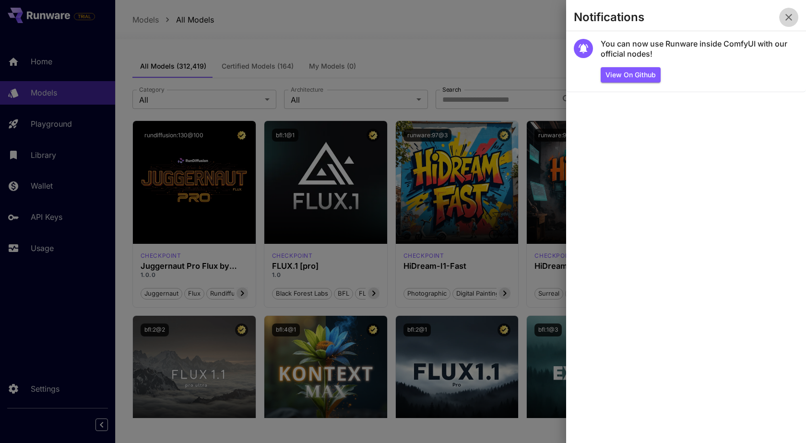
click at [788, 17] on icon "button" at bounding box center [788, 17] width 7 height 7
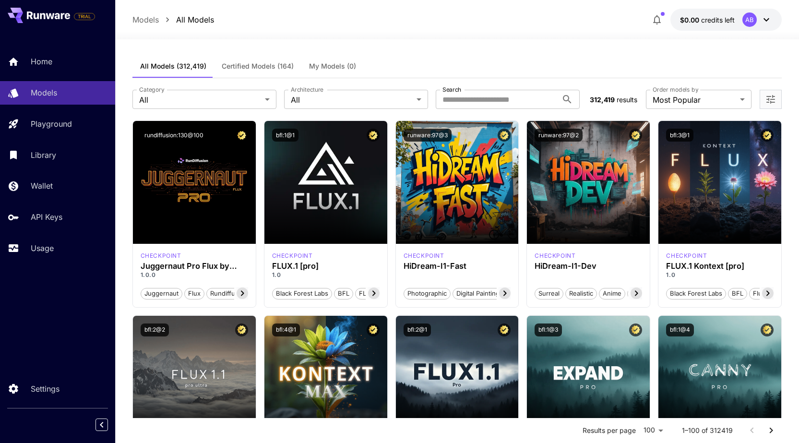
click at [742, 23] on div "AB" at bounding box center [757, 19] width 30 height 14
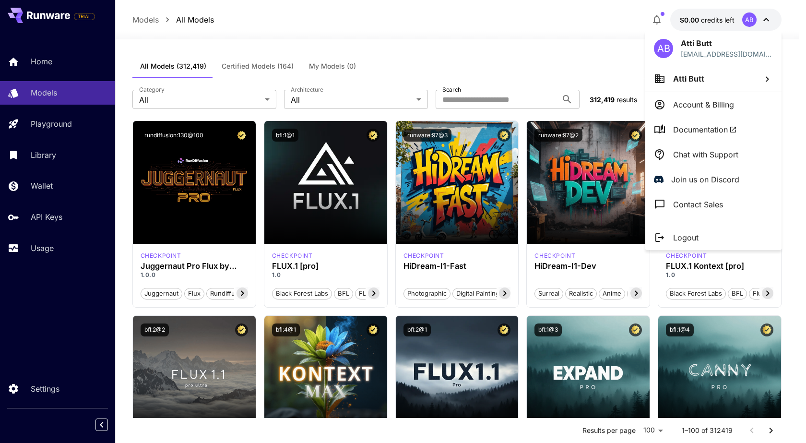
click at [701, 158] on p "Chat with Support" at bounding box center [705, 155] width 65 height 12
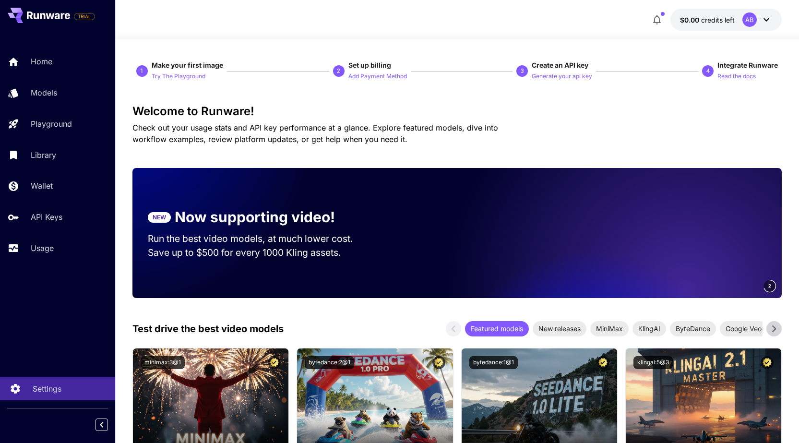
click at [48, 393] on p "Settings" at bounding box center [47, 389] width 29 height 12
